Goal: Task Accomplishment & Management: Use online tool/utility

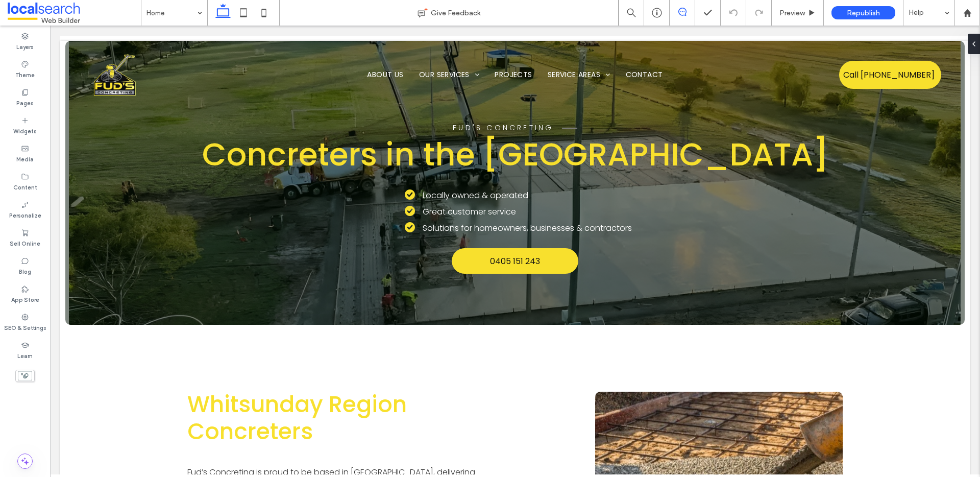
click at [683, 11] on icon at bounding box center [682, 12] width 8 height 8
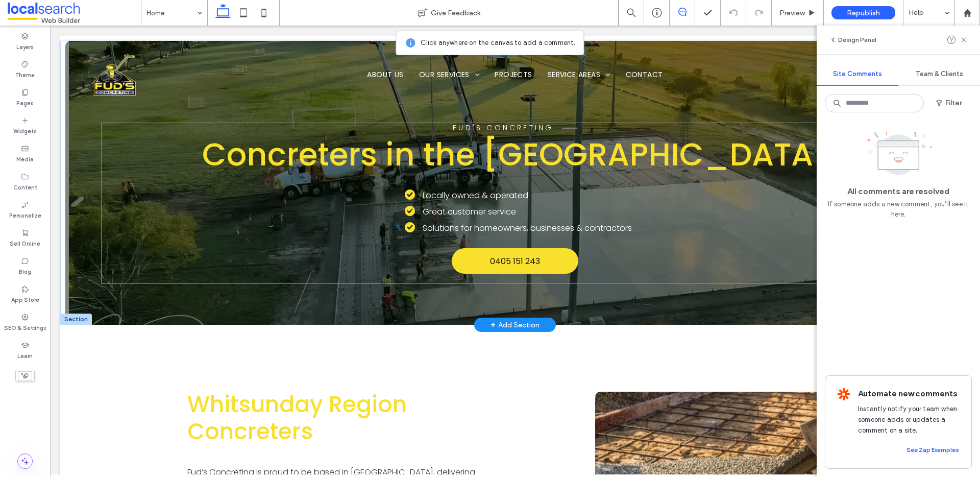
click at [155, 175] on div "Fud's Concreting Concreters in the [GEOGRAPHIC_DATA] Locally owned & operated G…" at bounding box center [514, 202] width 827 height 161
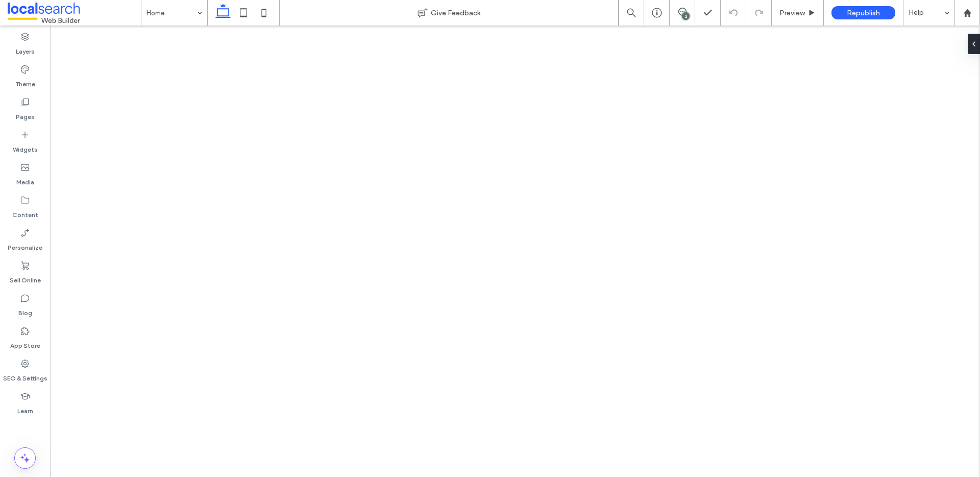
click at [681, 8] on use at bounding box center [682, 12] width 8 height 8
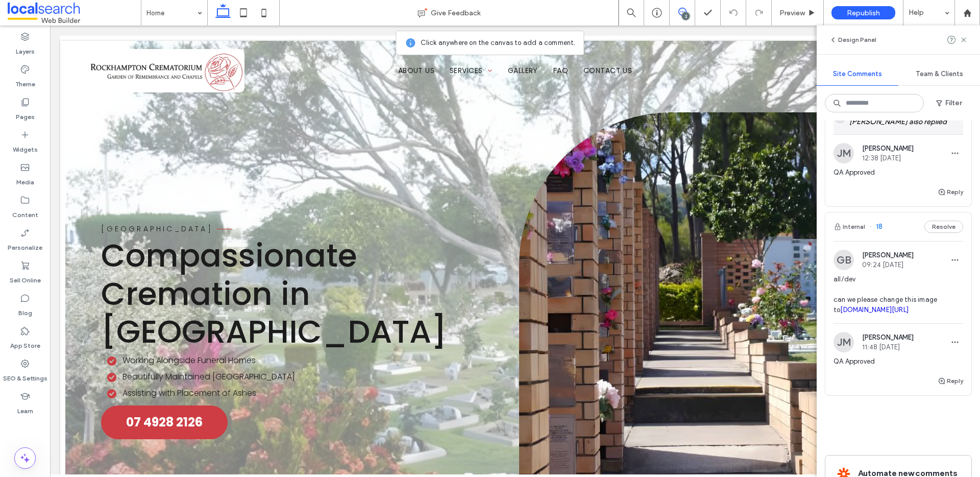
scroll to position [171, 0]
click at [856, 232] on button "Internal" at bounding box center [849, 225] width 32 height 12
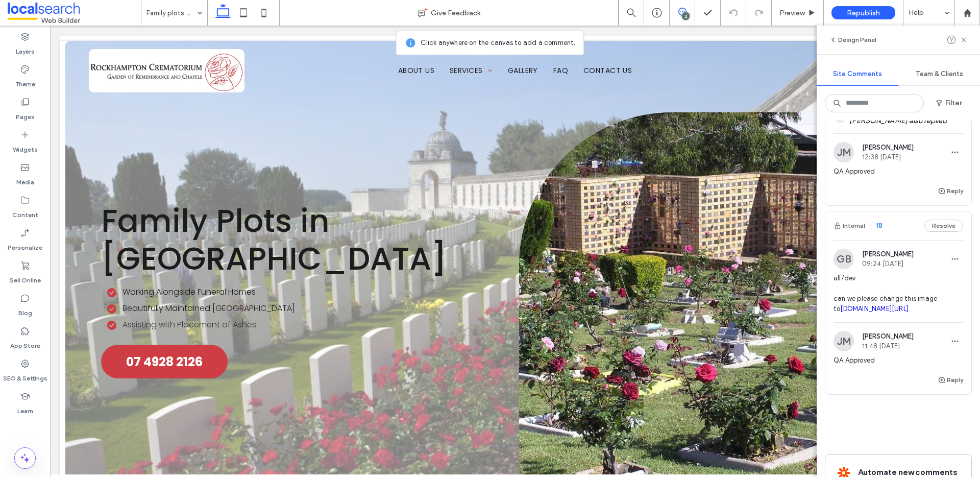
scroll to position [0, 0]
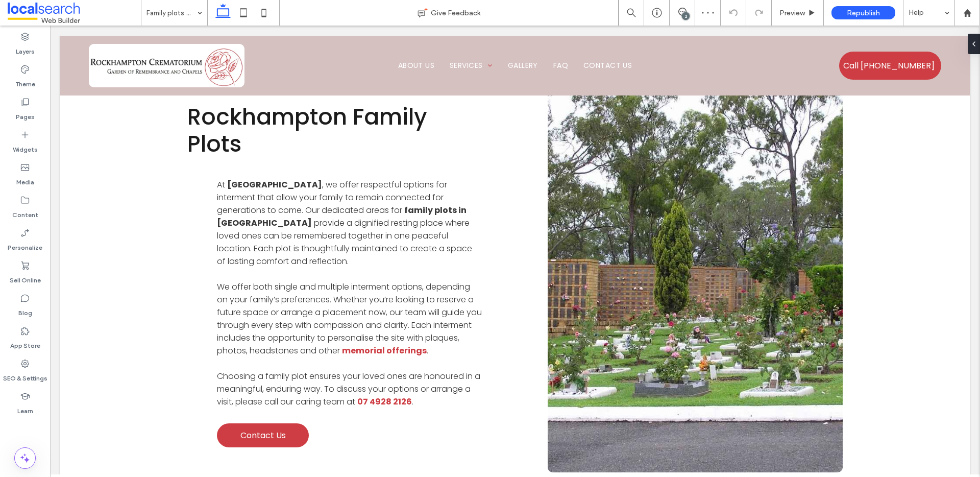
click at [687, 14] on div "2" at bounding box center [686, 16] width 8 height 8
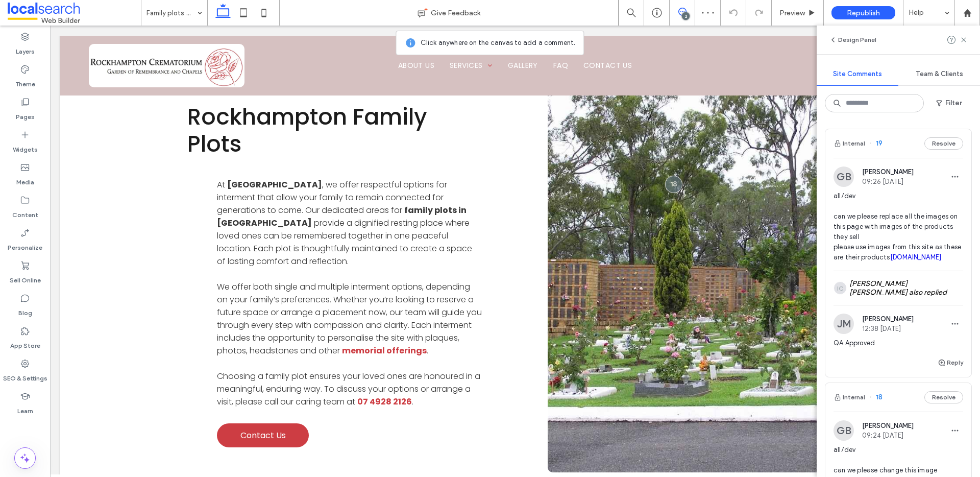
scroll to position [86, 0]
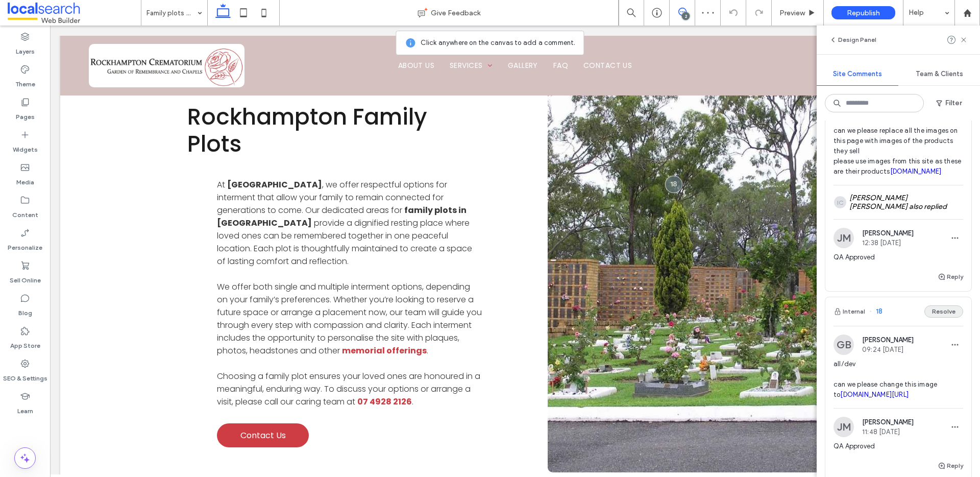
click at [941, 317] on button "Resolve" at bounding box center [943, 311] width 39 height 12
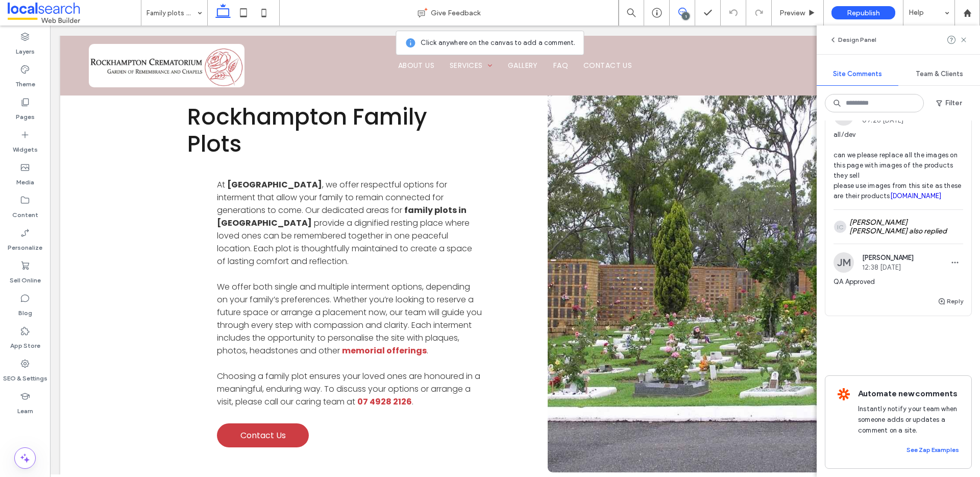
scroll to position [0, 0]
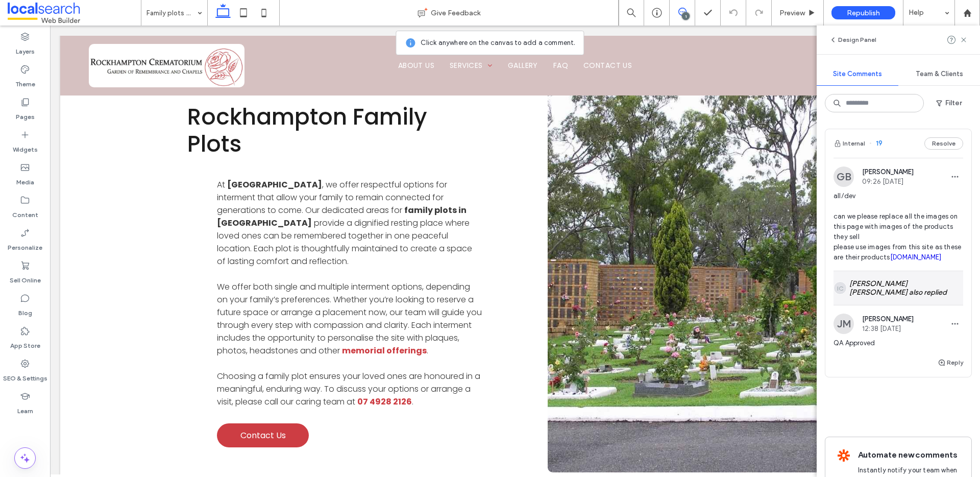
click at [911, 292] on div "IC Ian Carmelo Dichoso also replied" at bounding box center [898, 288] width 130 height 34
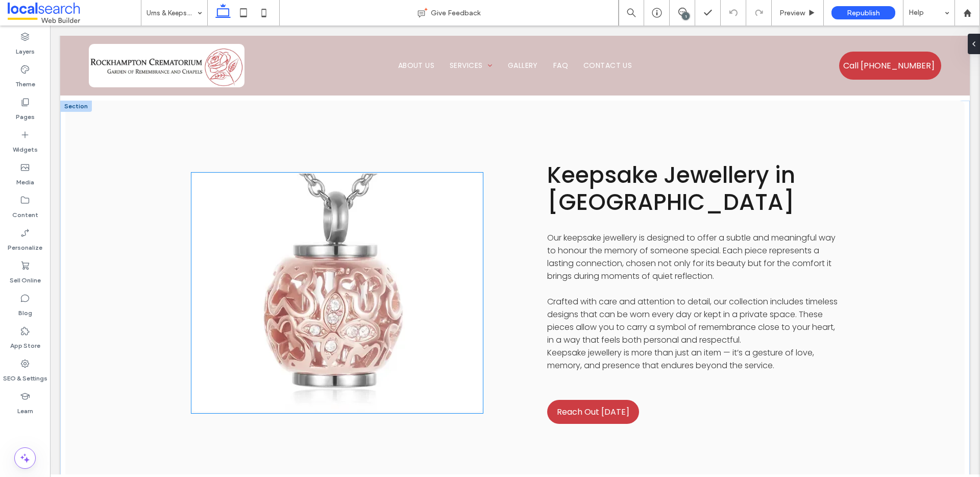
scroll to position [1028, 0]
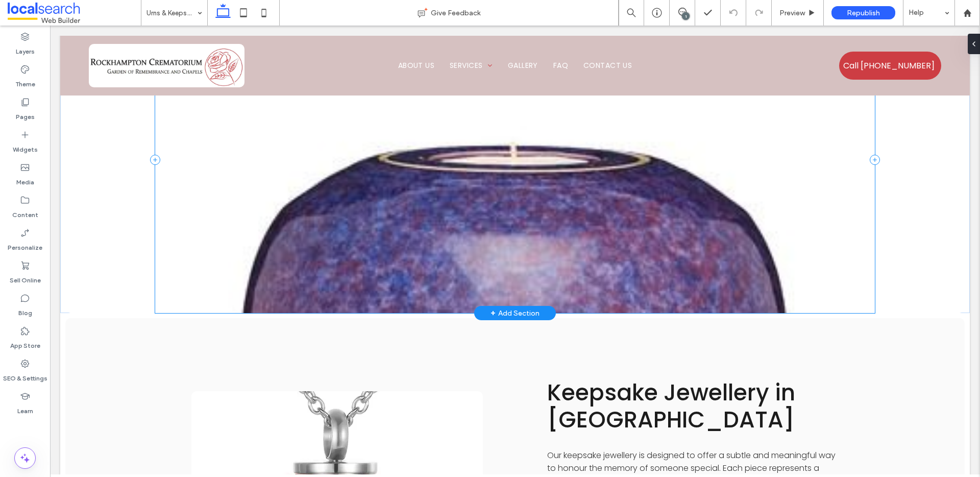
click at [420, 216] on div at bounding box center [515, 160] width 720 height 306
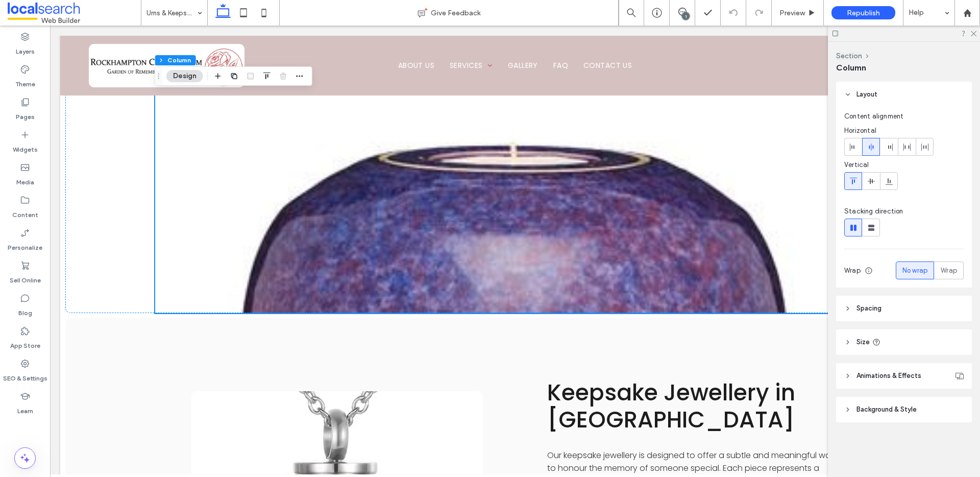
click at [181, 74] on button "Design" at bounding box center [184, 76] width 37 height 12
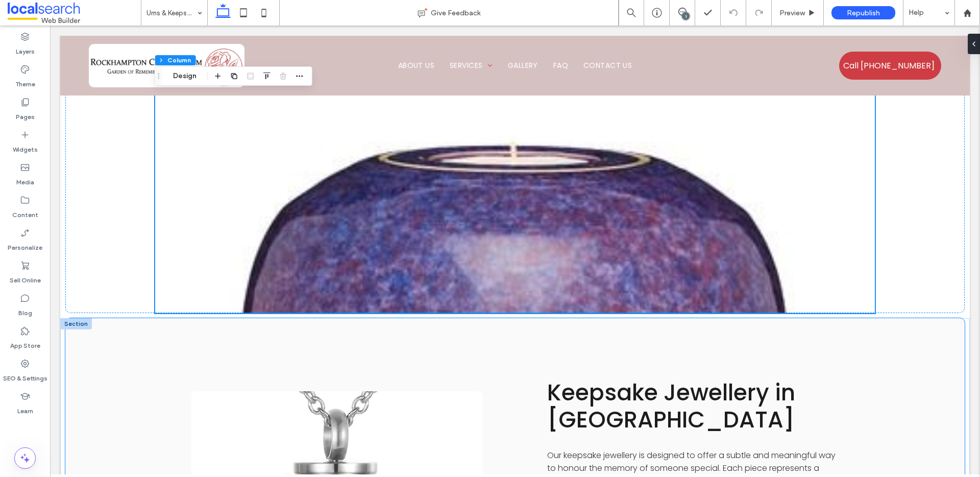
scroll to position [823, 0]
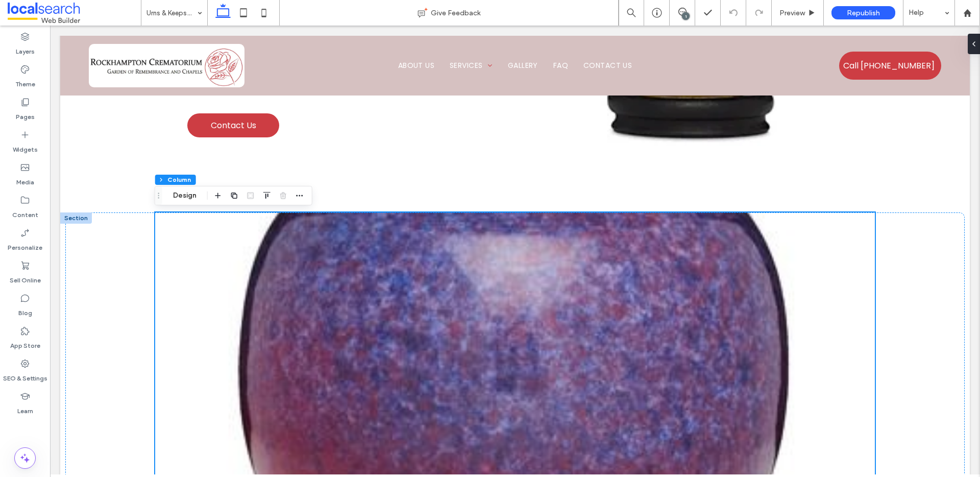
click at [79, 217] on div at bounding box center [76, 217] width 32 height 11
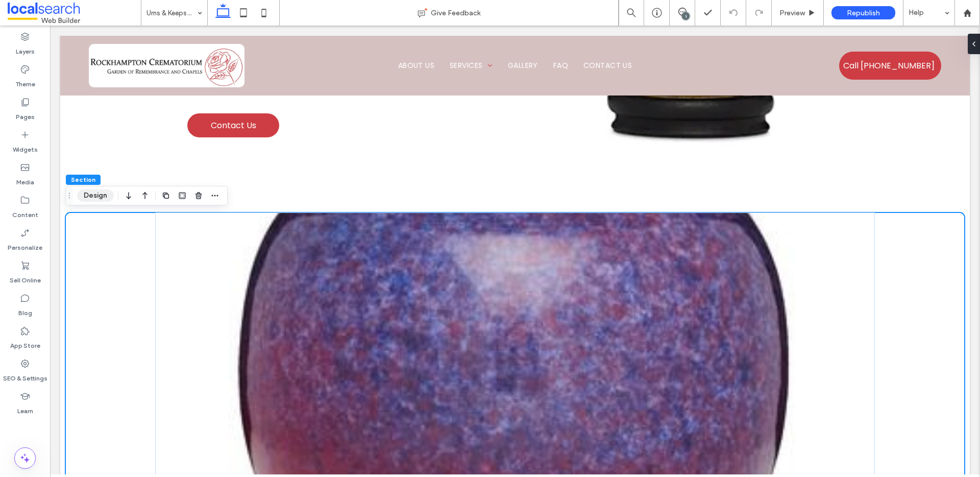
click at [91, 192] on button "Design" at bounding box center [95, 195] width 37 height 12
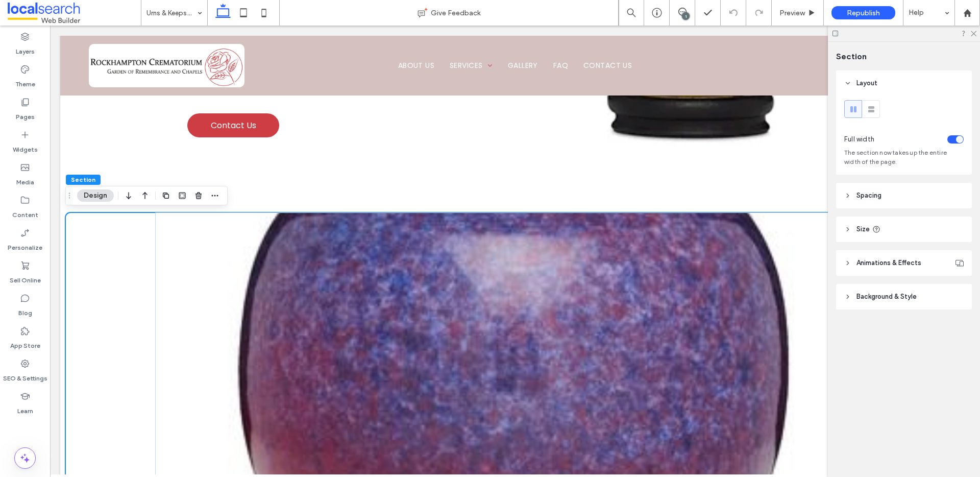
click at [898, 300] on span "Background & Style" at bounding box center [886, 296] width 60 height 10
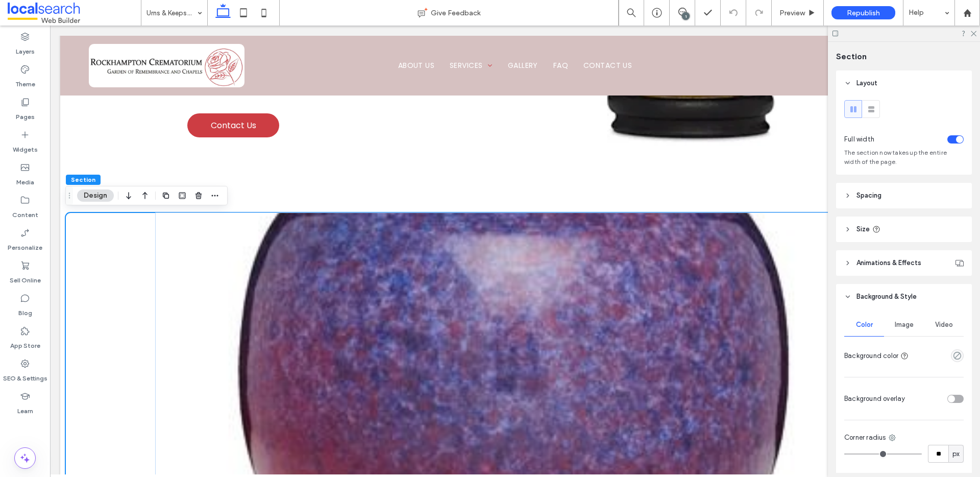
click at [895, 323] on span "Image" at bounding box center [904, 325] width 19 height 8
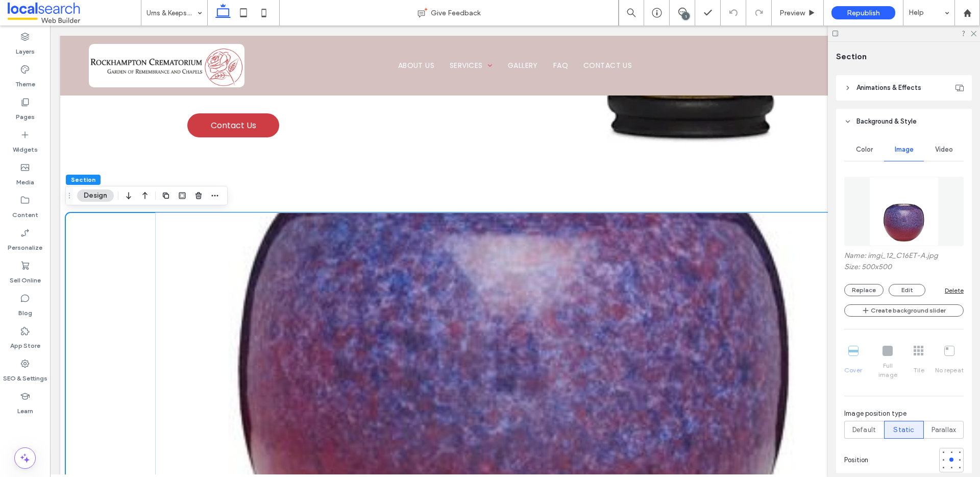
scroll to position [185, 0]
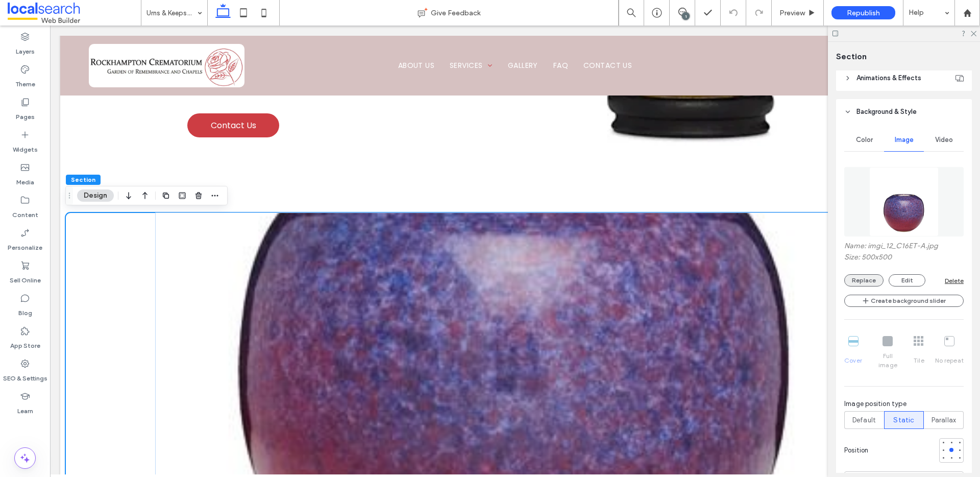
click at [863, 274] on button "Replace" at bounding box center [863, 280] width 39 height 12
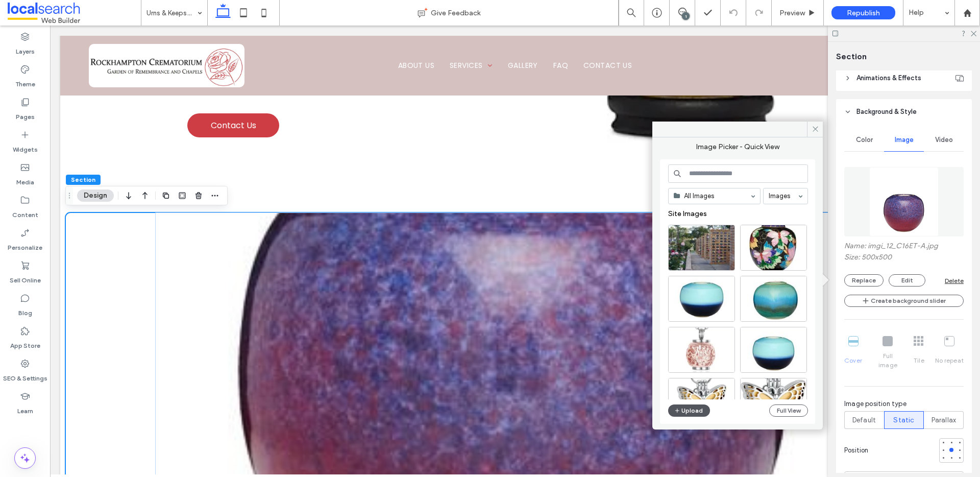
click at [684, 408] on button "Upload" at bounding box center [689, 410] width 42 height 12
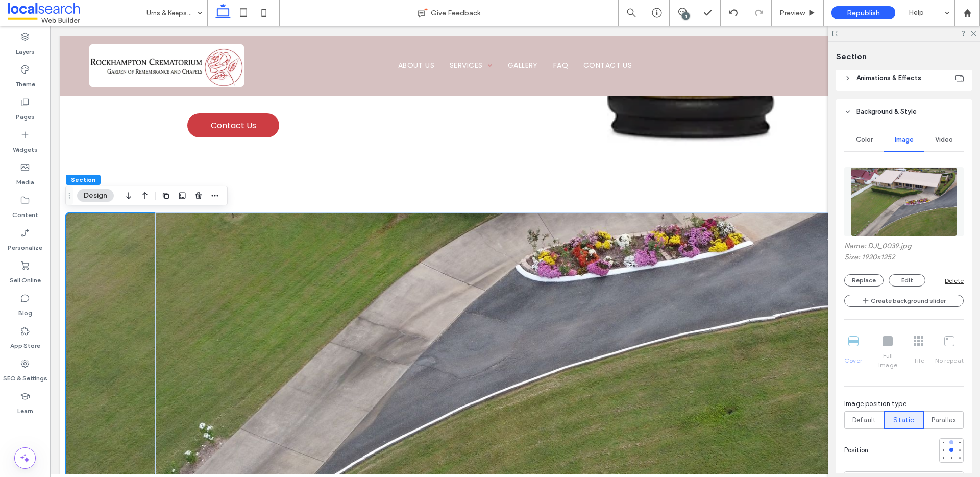
click at [949, 440] on div at bounding box center [951, 442] width 4 height 4
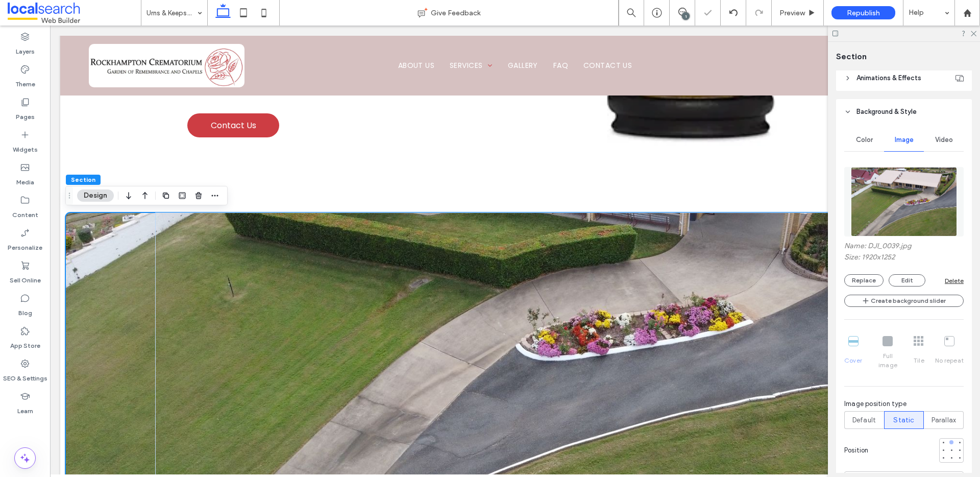
click at [949, 440] on div at bounding box center [951, 442] width 4 height 4
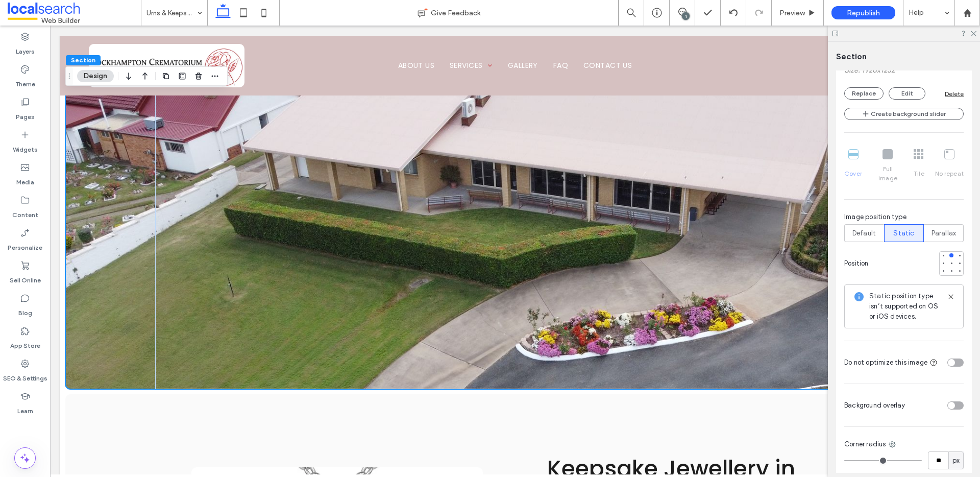
scroll to position [293, 0]
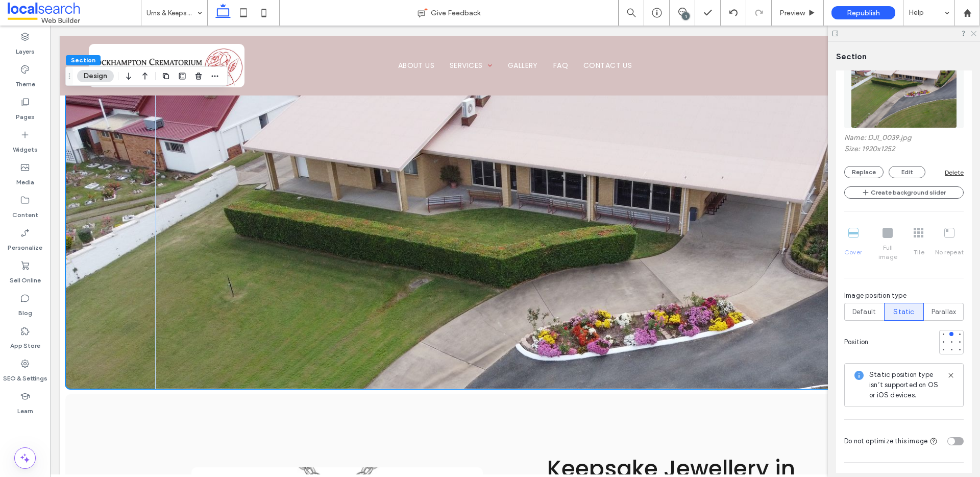
click at [975, 32] on use at bounding box center [974, 34] width 6 height 6
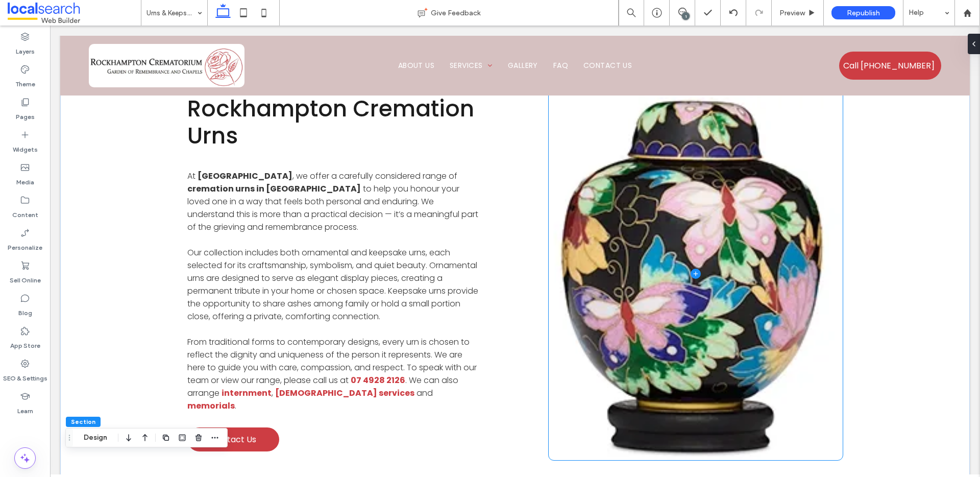
scroll to position [457, 0]
